Goal: Transaction & Acquisition: Purchase product/service

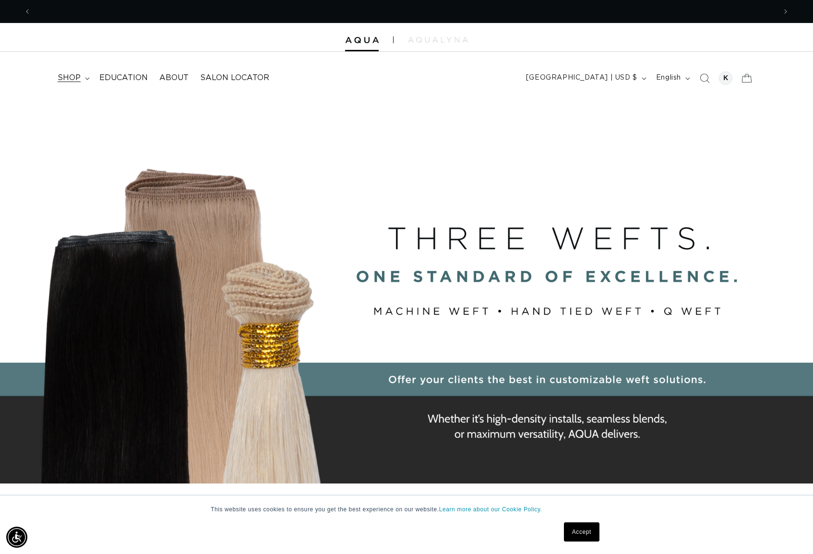
scroll to position [0, 1489]
click at [70, 73] on span "shop" at bounding box center [69, 78] width 23 height 10
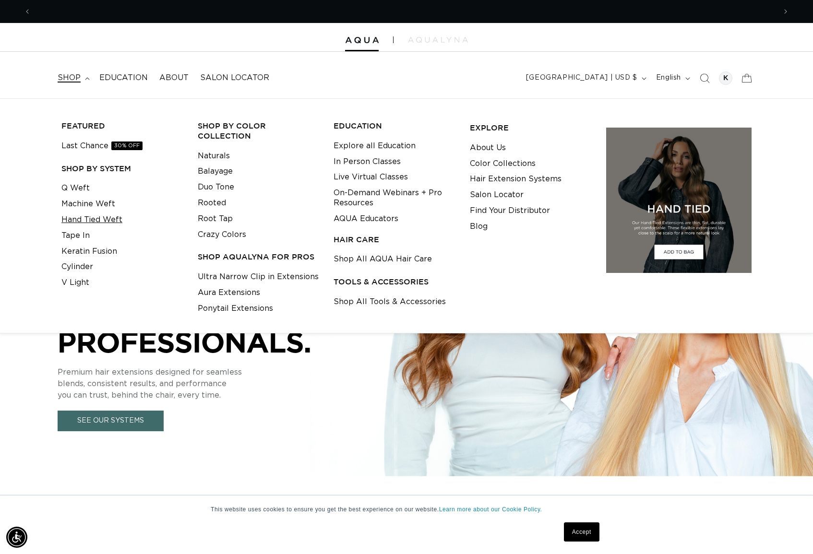
scroll to position [0, 744]
click at [83, 201] on link "Machine Weft" at bounding box center [88, 204] width 54 height 16
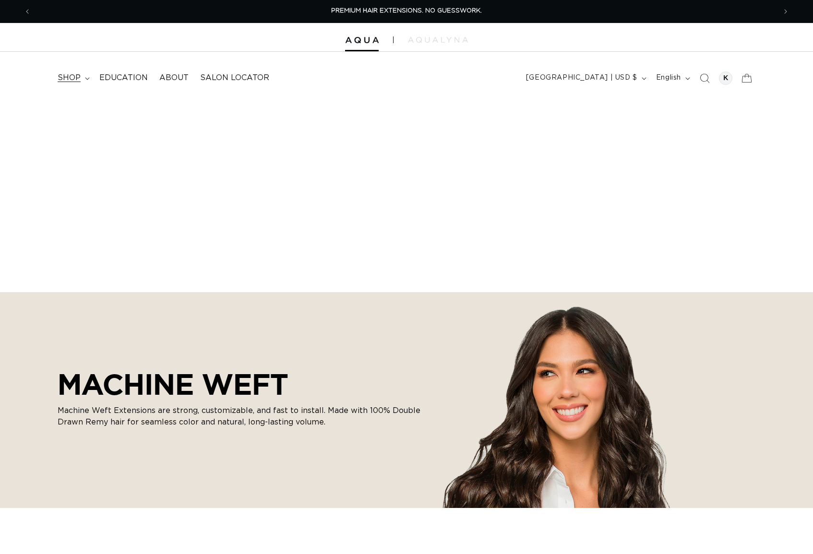
click at [75, 75] on span "shop" at bounding box center [69, 78] width 23 height 10
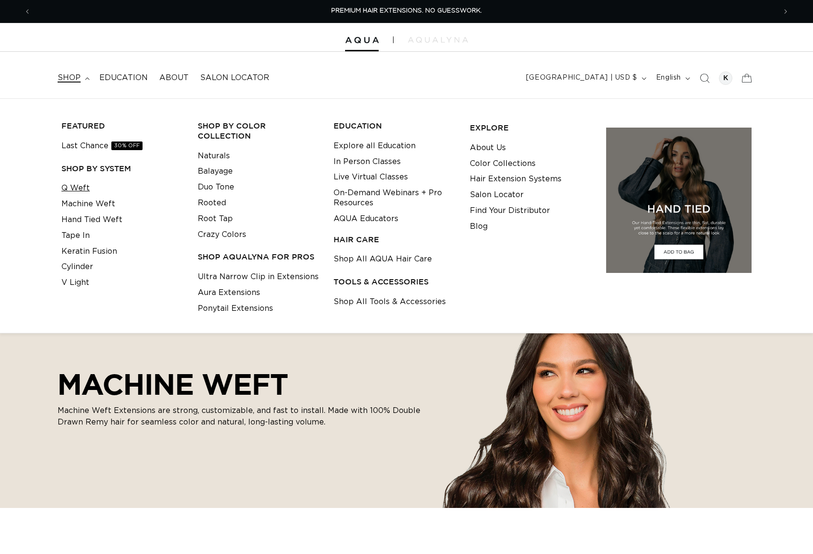
click at [74, 189] on link "Q Weft" at bounding box center [75, 188] width 28 height 16
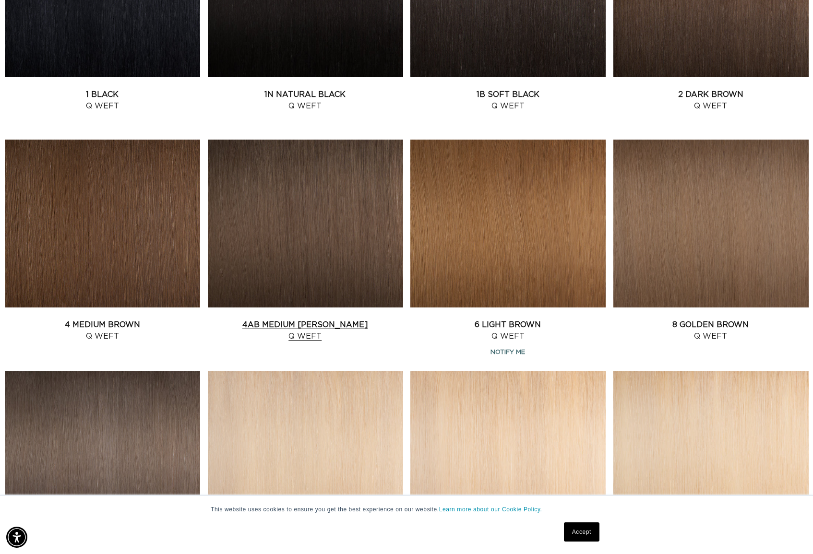
scroll to position [0, 1489]
click at [320, 319] on link "4AB Medium Ash Brown Q Weft" at bounding box center [305, 330] width 195 height 23
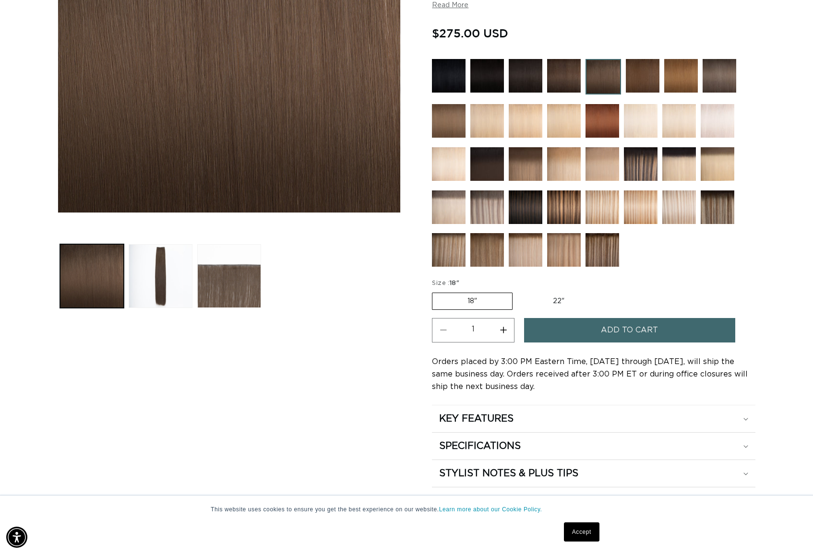
click at [568, 293] on label "22" Variant sold out or unavailable" at bounding box center [559, 301] width 82 height 16
click at [518, 291] on input "22" Variant sold out or unavailable" at bounding box center [517, 291] width 0 height 0
radio input "true"
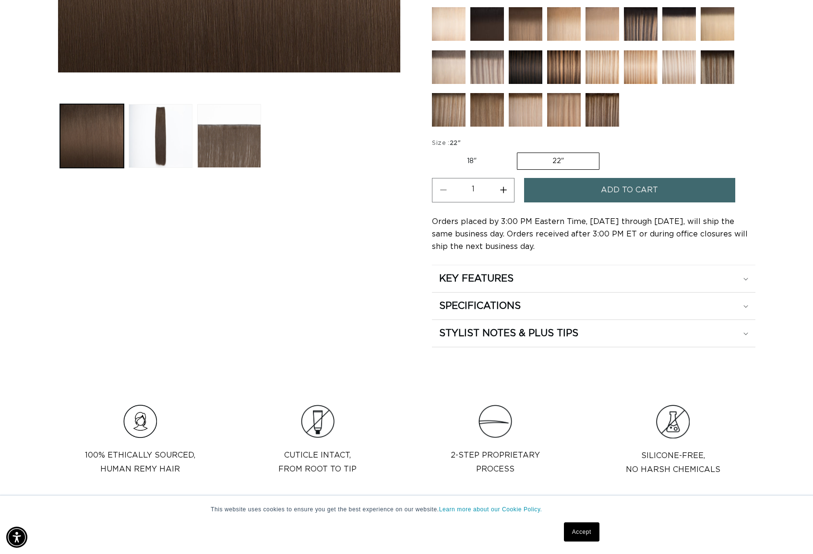
scroll to position [0, 1489]
click at [611, 178] on span "Add to cart" at bounding box center [629, 190] width 57 height 24
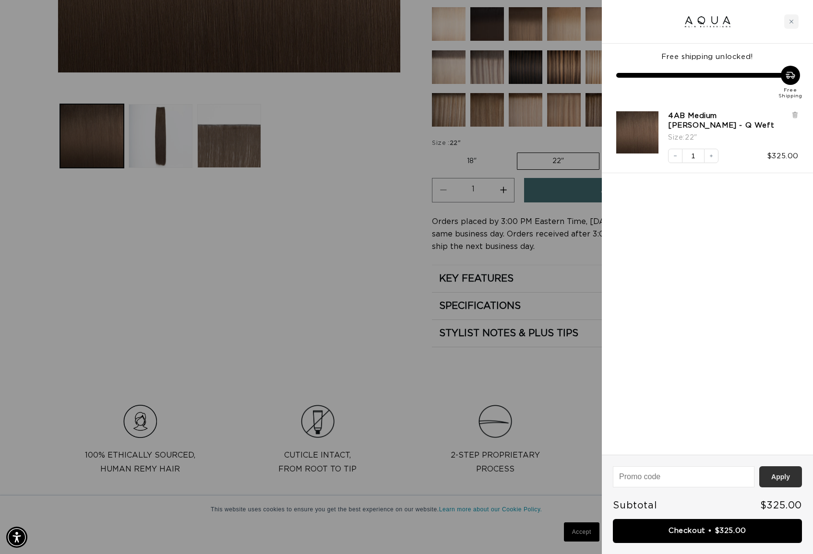
scroll to position [0, 744]
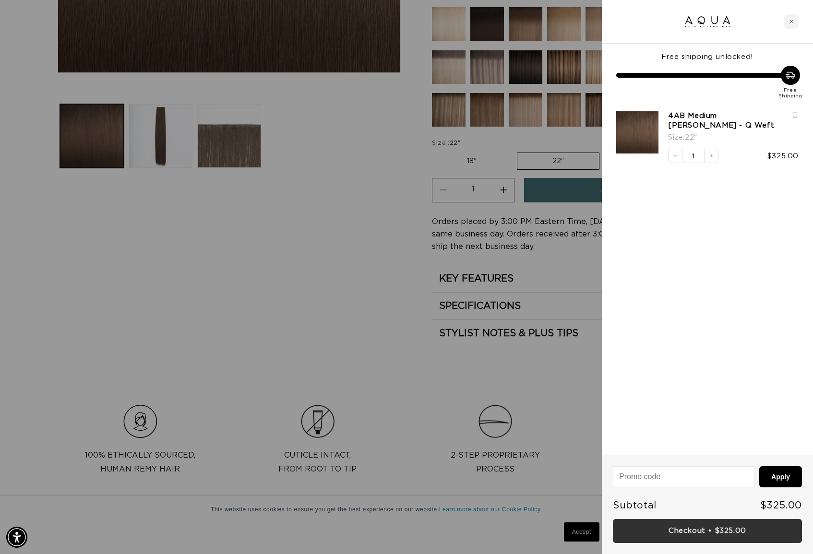
click at [720, 529] on link "Checkout • $325.00" at bounding box center [707, 531] width 189 height 24
